Goal: Check status: Check status

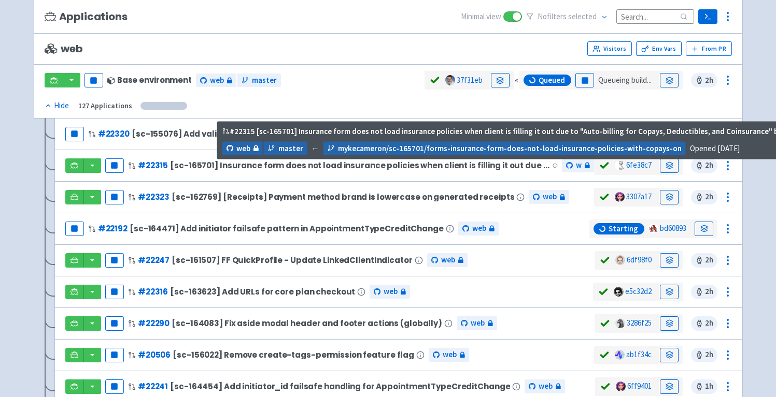
scroll to position [91, 0]
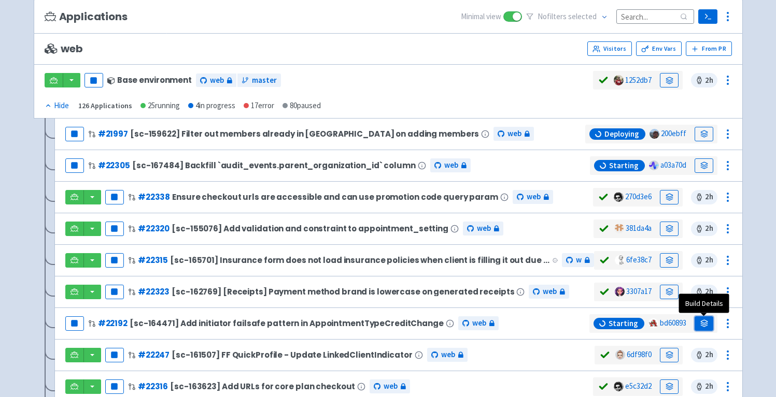
click at [699, 320] on link at bounding box center [703, 324] width 19 height 15
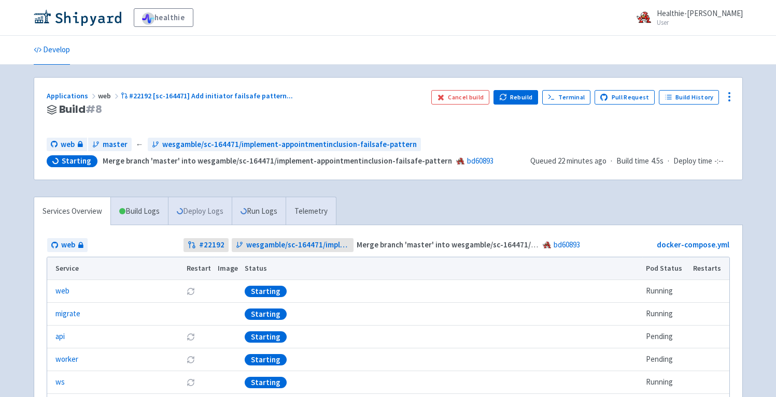
click at [200, 212] on link "Deploy Logs" at bounding box center [200, 211] width 64 height 29
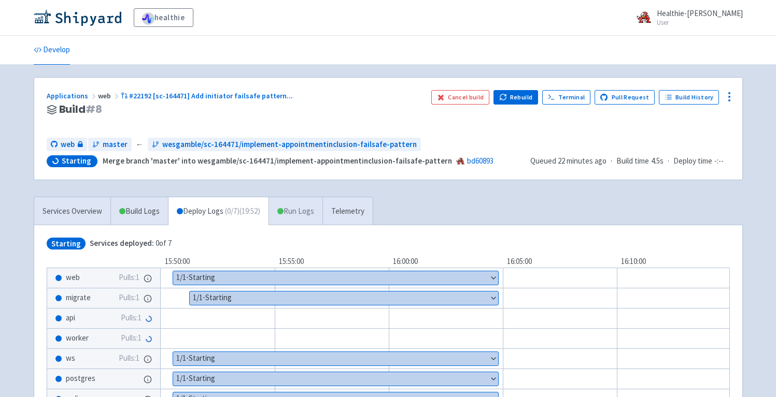
click at [296, 209] on link "Run Logs" at bounding box center [295, 211] width 54 height 29
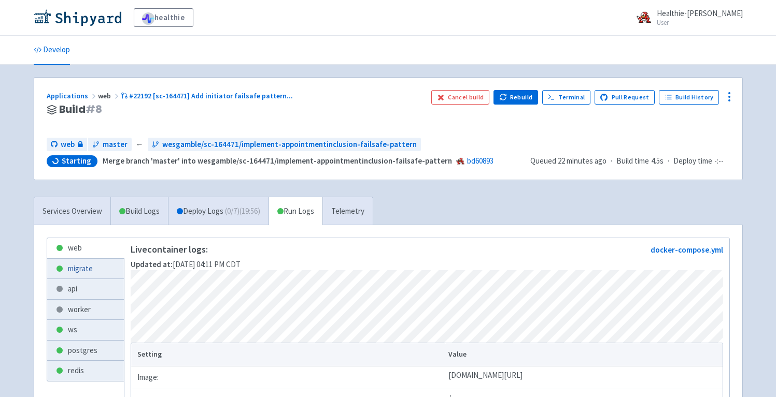
click at [93, 266] on link "migrate" at bounding box center [85, 269] width 77 height 20
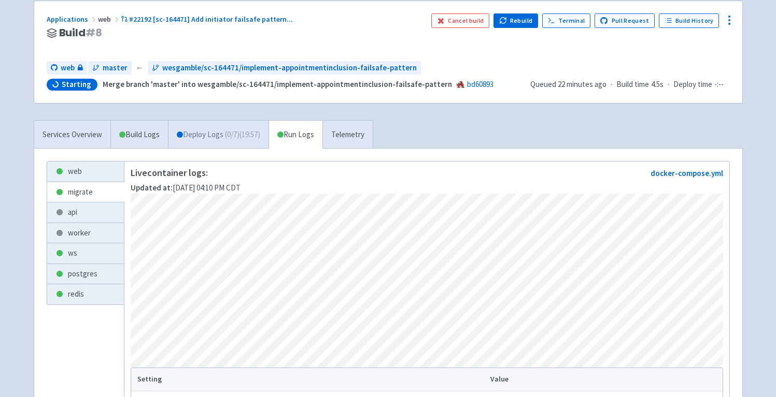
scroll to position [82, 0]
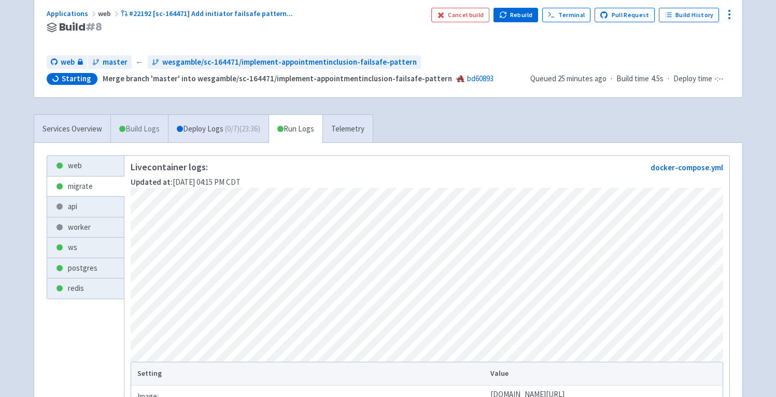
click at [146, 132] on link "Build Logs" at bounding box center [139, 129] width 57 height 29
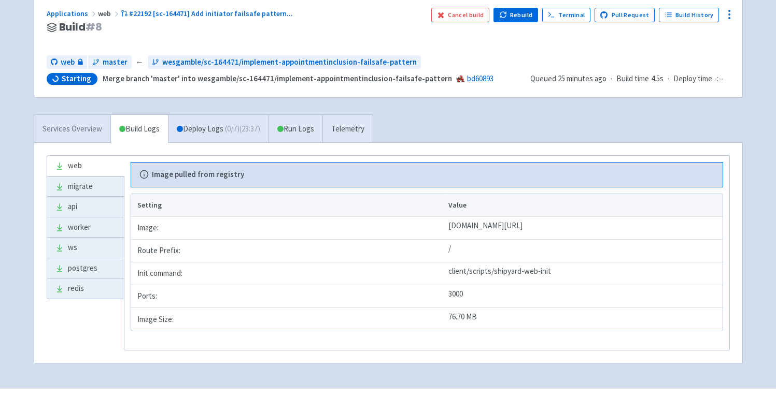
click at [67, 124] on link "Services Overview" at bounding box center [72, 129] width 76 height 29
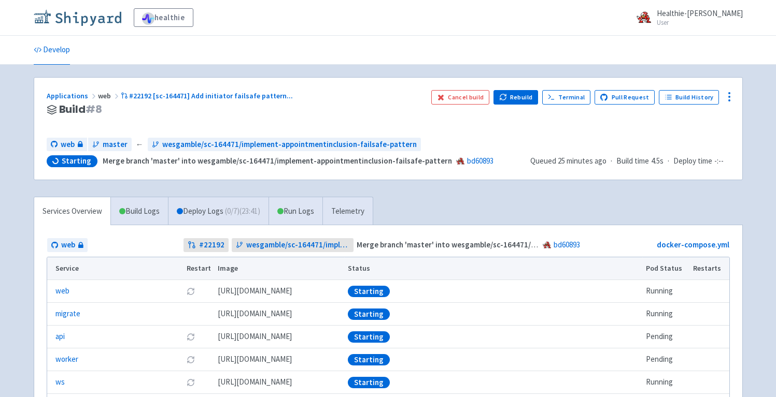
click at [103, 18] on img at bounding box center [78, 17] width 88 height 17
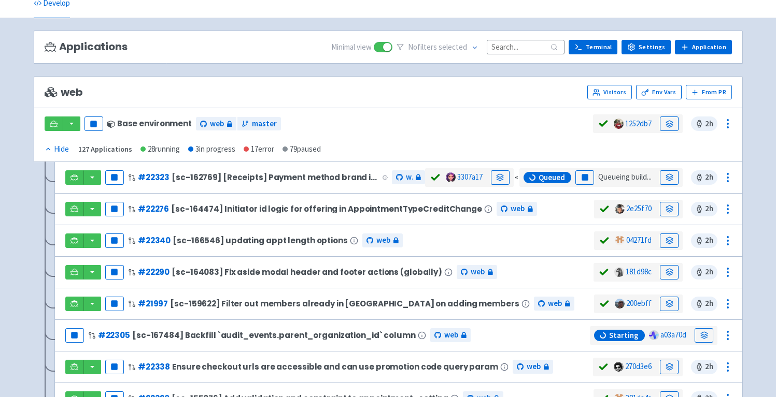
scroll to position [209, 0]
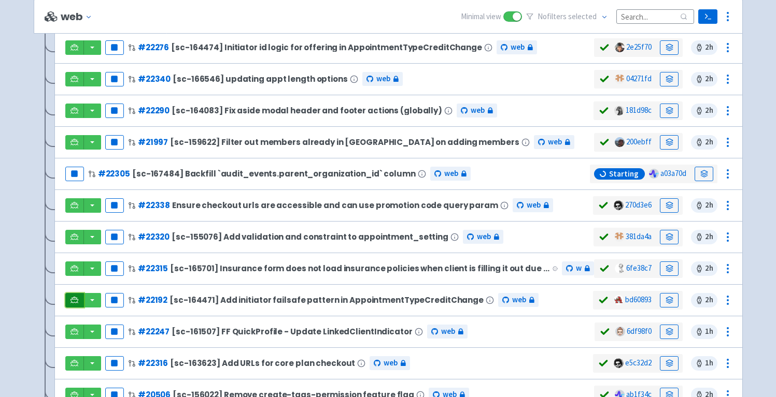
click at [73, 302] on icon at bounding box center [74, 300] width 8 height 8
